Goal: Download file/media

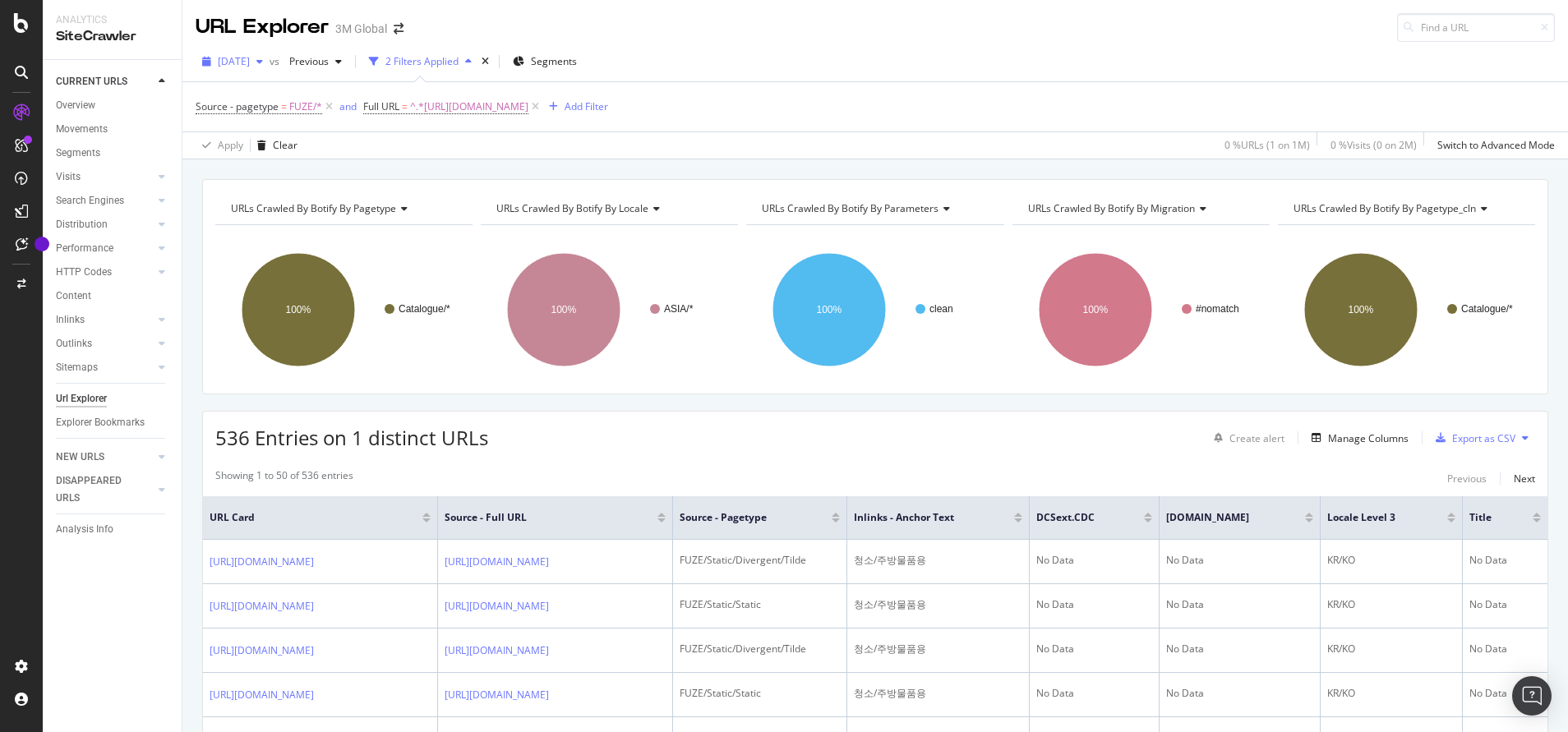
click at [249, 64] on span "[DATE]" at bounding box center [233, 61] width 32 height 14
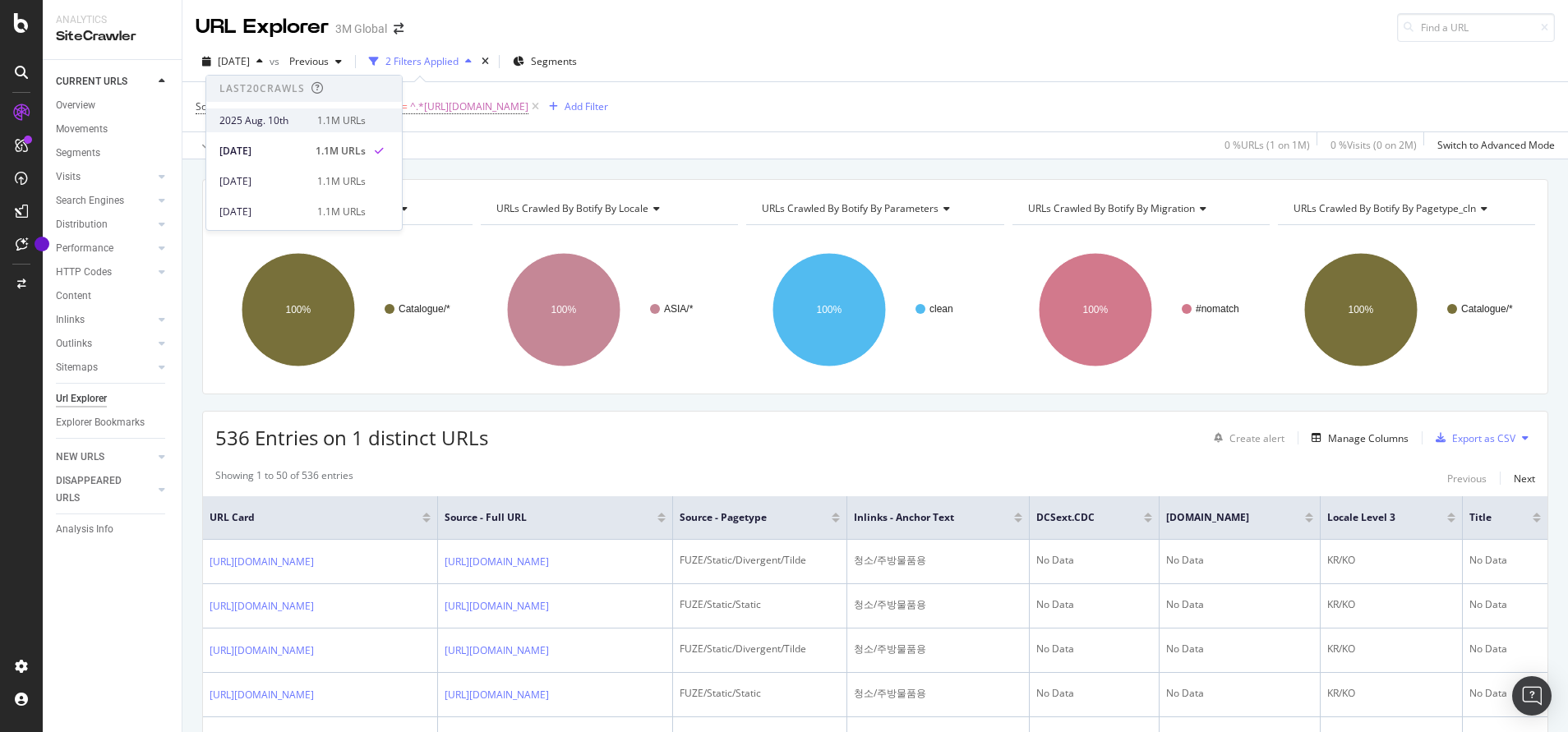
click at [294, 118] on div "2025 Aug. 10th" at bounding box center [264, 120] width 88 height 14
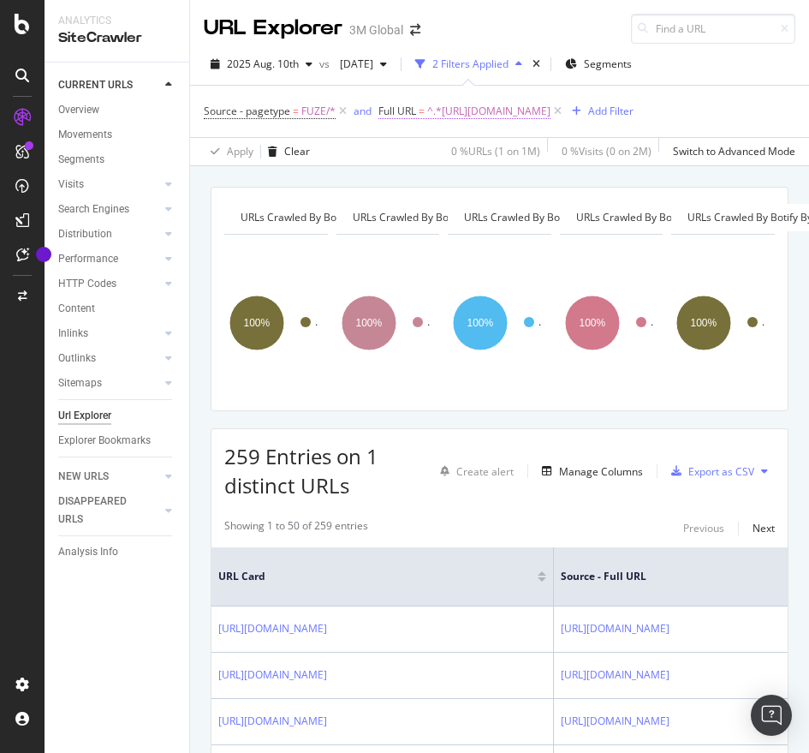
click at [551, 106] on span "^.*[URL][DOMAIN_NAME]" at bounding box center [488, 111] width 123 height 24
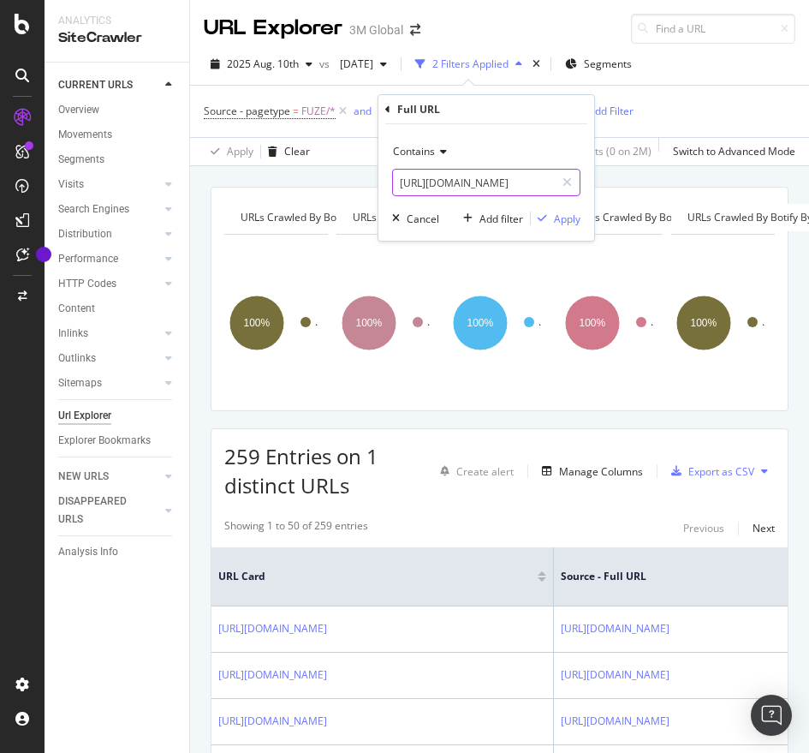
click at [460, 183] on input "[URL][DOMAIN_NAME]" at bounding box center [474, 182] width 162 height 27
paste input "[DOMAIN_NAME][URL]"
type input "[URL][DOMAIN_NAME]"
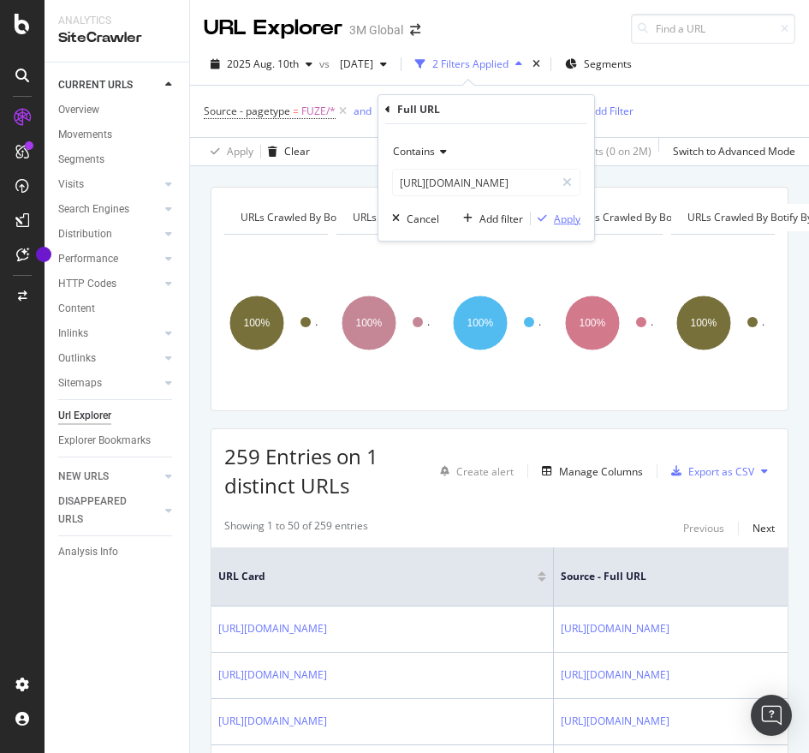
click at [571, 214] on div "Apply" at bounding box center [567, 219] width 27 height 15
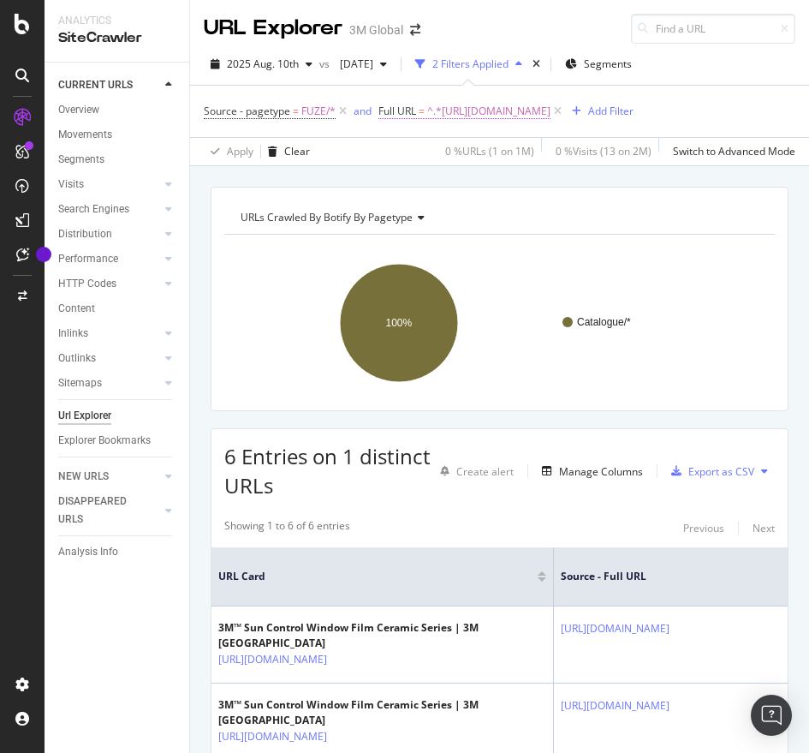
click at [505, 111] on span "^.*[URL][DOMAIN_NAME]" at bounding box center [488, 111] width 123 height 24
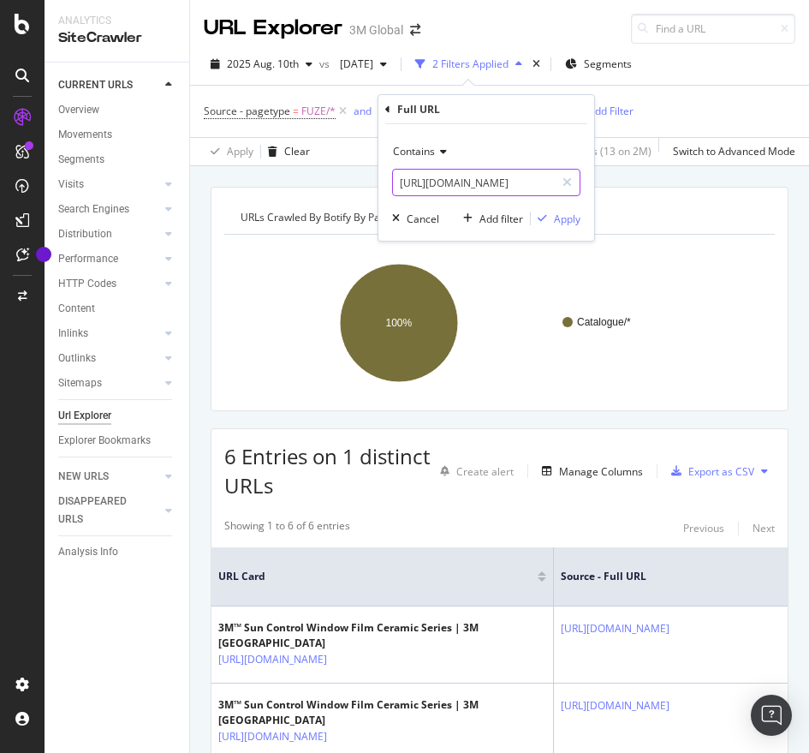
click at [432, 172] on input "[URL][DOMAIN_NAME]" at bounding box center [474, 182] width 162 height 27
click at [569, 213] on div "Apply" at bounding box center [567, 219] width 27 height 15
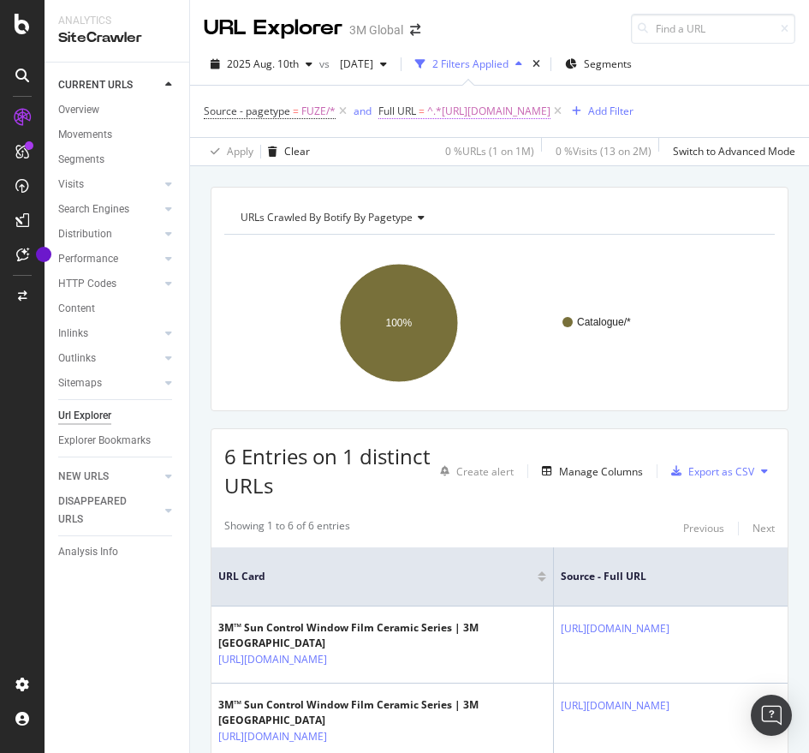
click at [469, 106] on span "^.*[URL][DOMAIN_NAME]" at bounding box center [488, 111] width 123 height 24
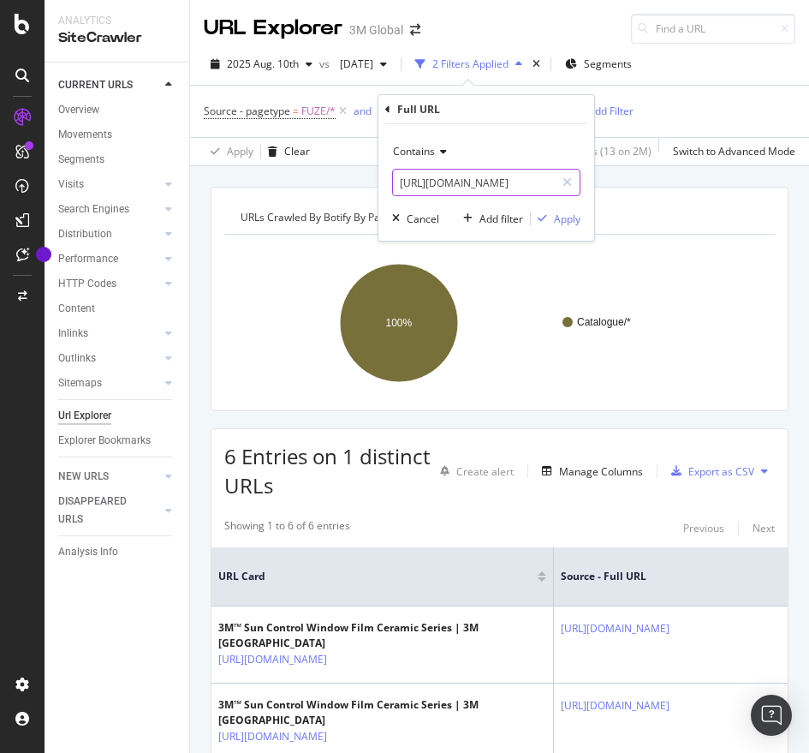
click at [396, 193] on input "[URL][DOMAIN_NAME]" at bounding box center [474, 182] width 162 height 27
paste input "c"
type input "[URL][DOMAIN_NAME]"
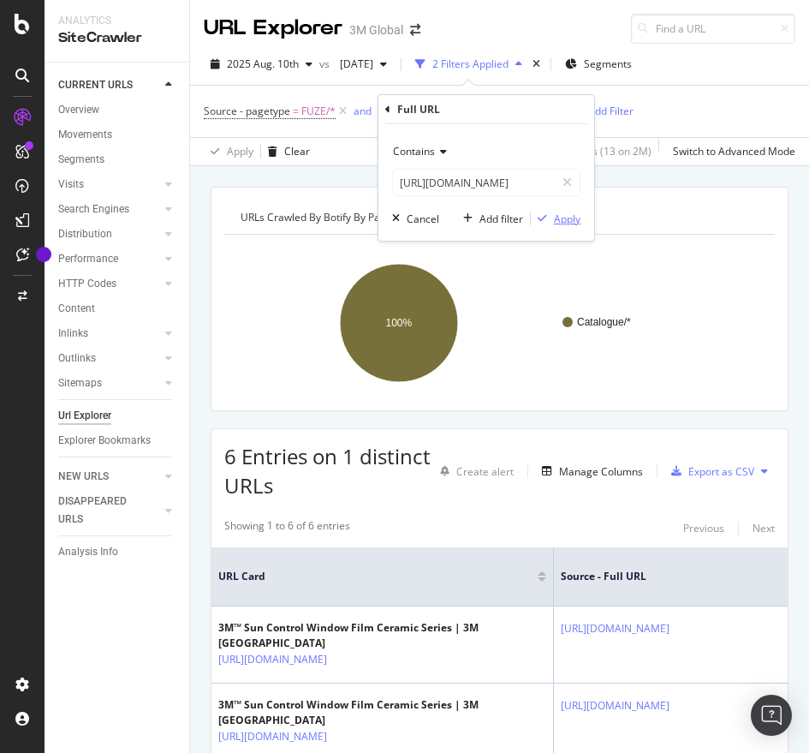
click at [560, 214] on div "Apply" at bounding box center [567, 219] width 27 height 15
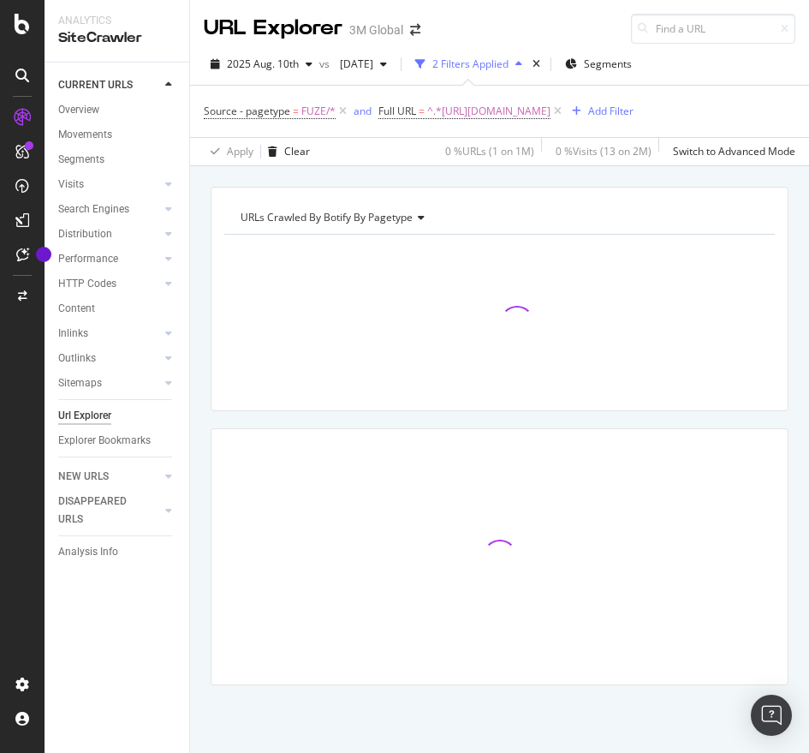
scroll to position [14, 0]
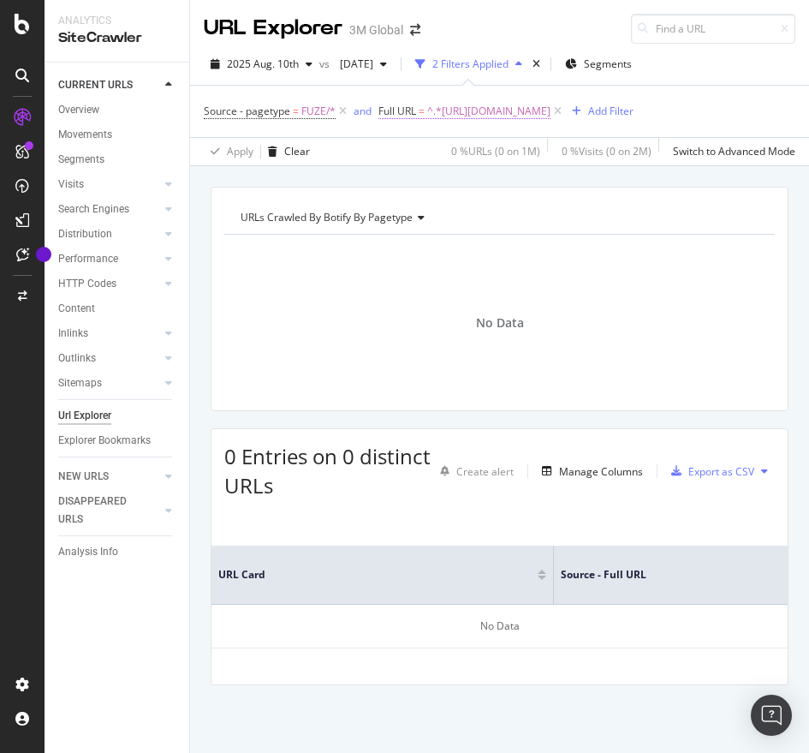
click at [518, 99] on span "^.*[URL][DOMAIN_NAME]" at bounding box center [488, 111] width 123 height 24
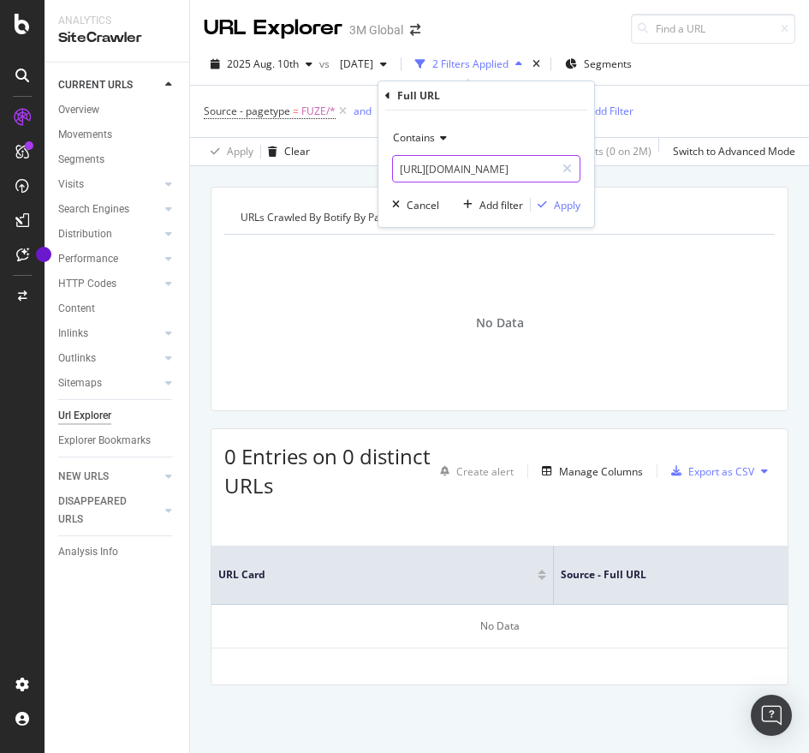
click at [452, 171] on input "[URL][DOMAIN_NAME]" at bounding box center [474, 168] width 162 height 27
click at [570, 209] on div "Apply" at bounding box center [567, 205] width 27 height 15
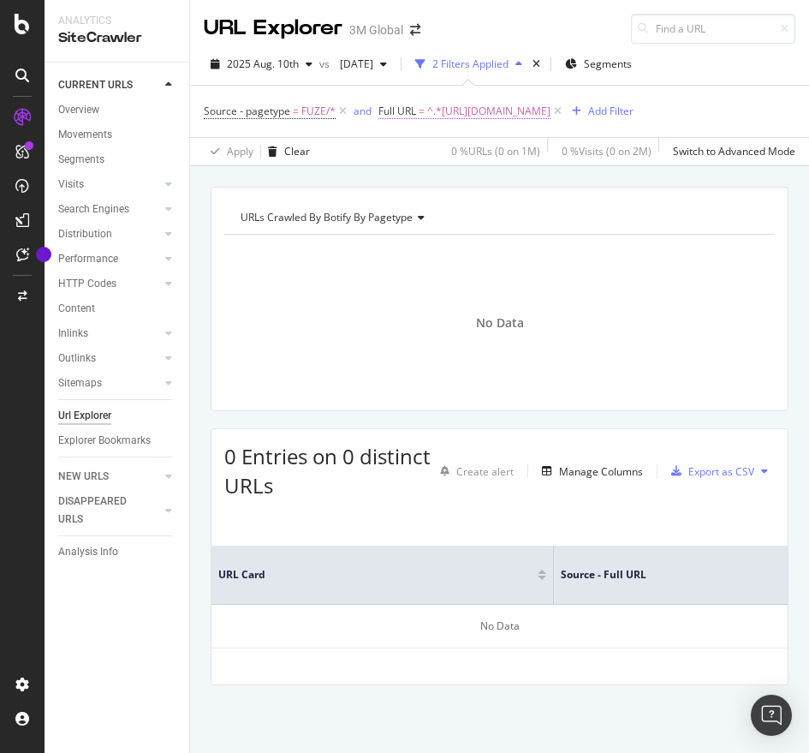
click at [551, 99] on span "^.*[URL][DOMAIN_NAME]" at bounding box center [488, 111] width 123 height 24
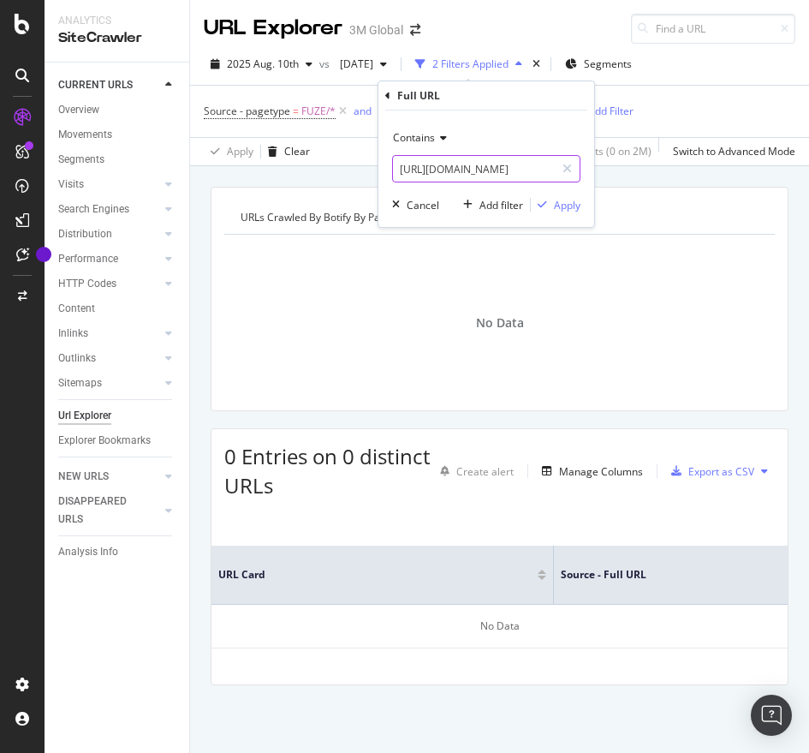
click at [498, 174] on input "[URL][DOMAIN_NAME]" at bounding box center [474, 168] width 162 height 27
paste input "text"
type input "[URL][DOMAIN_NAME]"
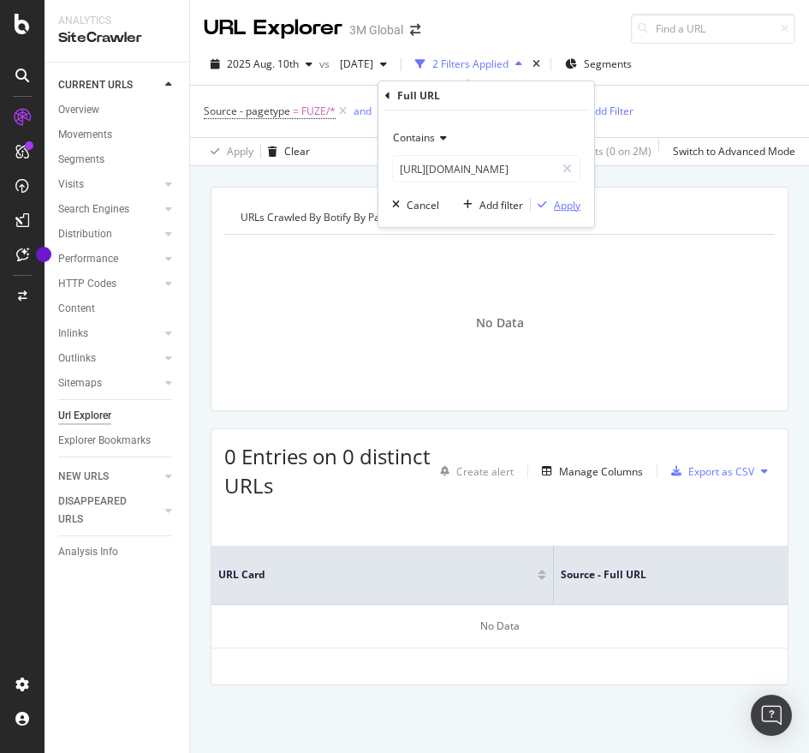
click at [558, 200] on div "Apply" at bounding box center [567, 205] width 27 height 15
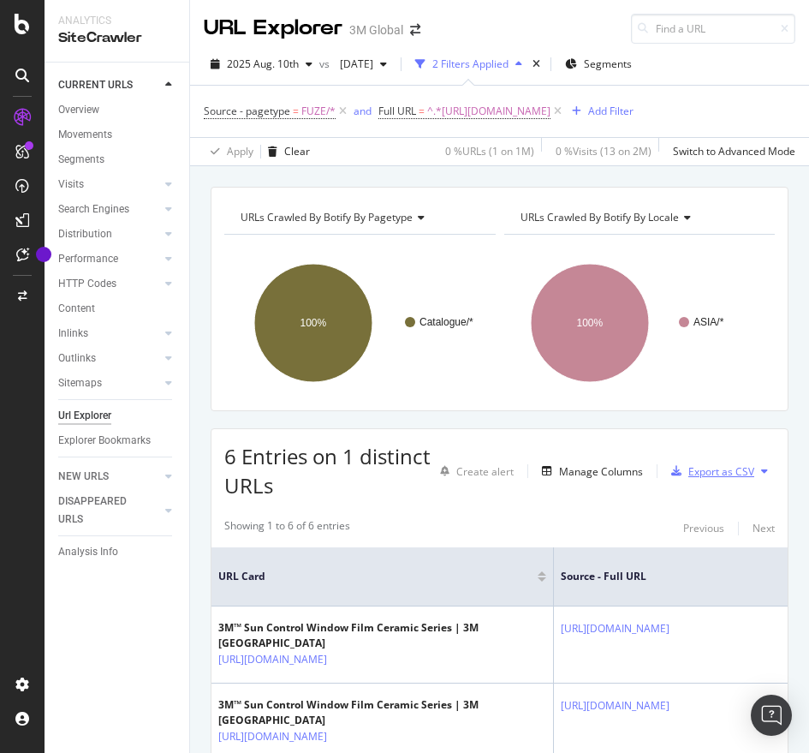
click at [703, 479] on div "Export as CSV" at bounding box center [722, 471] width 66 height 15
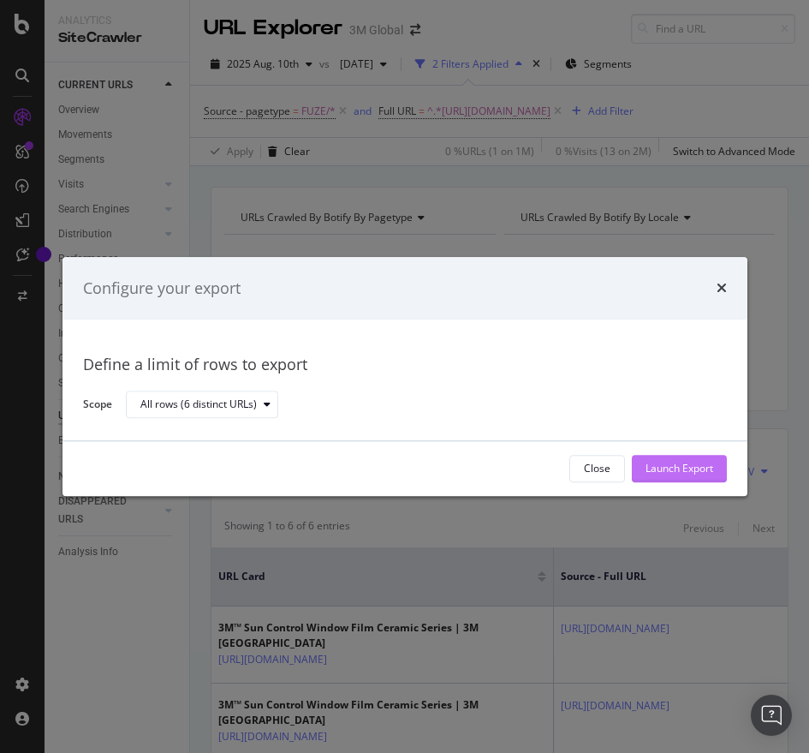
click at [689, 456] on div "Launch Export" at bounding box center [680, 469] width 68 height 26
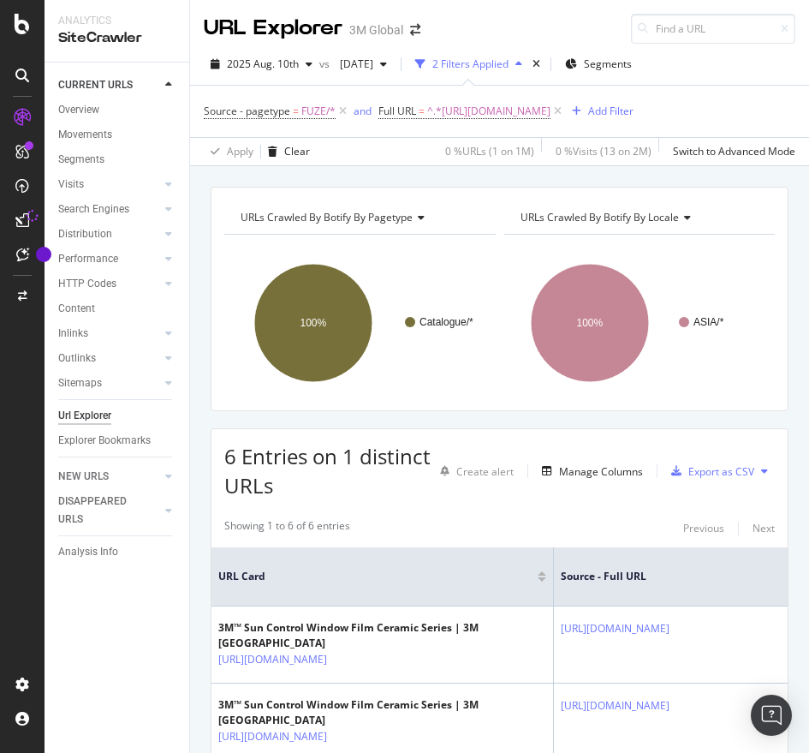
click at [382, 204] on div "URLs Crawled By Botify By pagetype Chart (by Value) Table Expand Export as CSV …" at bounding box center [499, 186] width 619 height 41
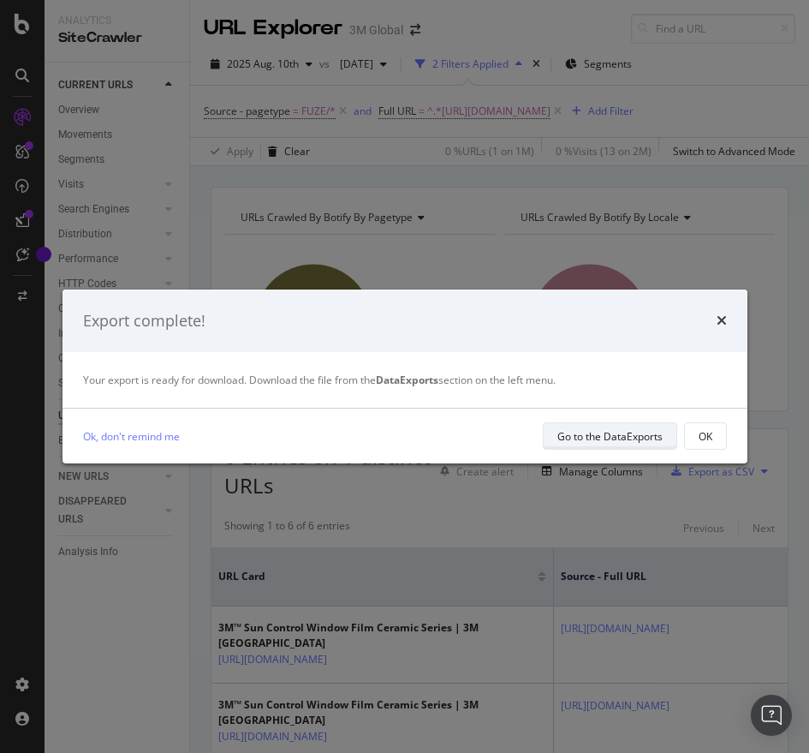
click at [600, 433] on div "Go to the DataExports" at bounding box center [610, 436] width 105 height 15
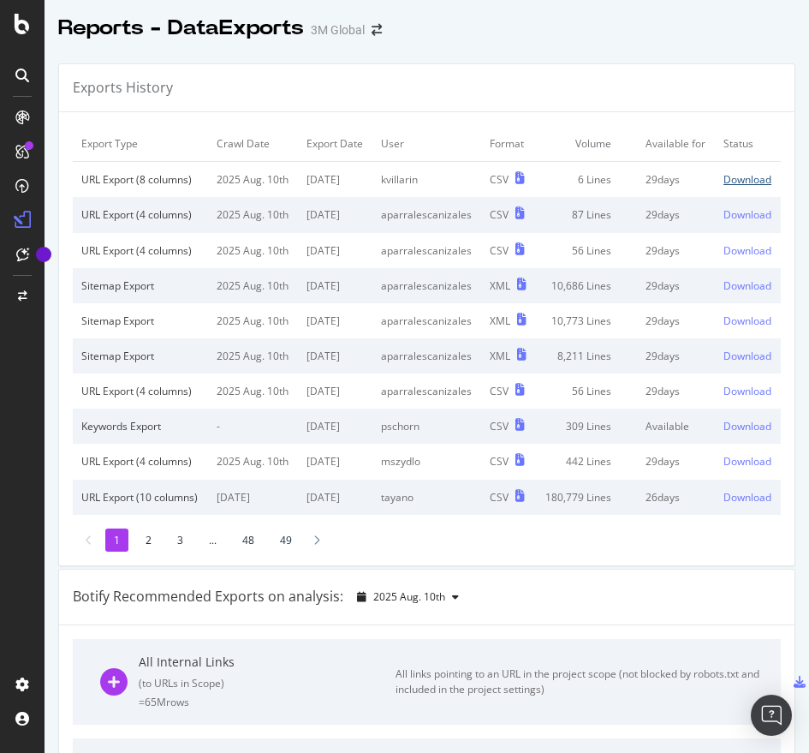
click at [724, 187] on div "Download" at bounding box center [748, 179] width 48 height 15
